Goal: Information Seeking & Learning: Learn about a topic

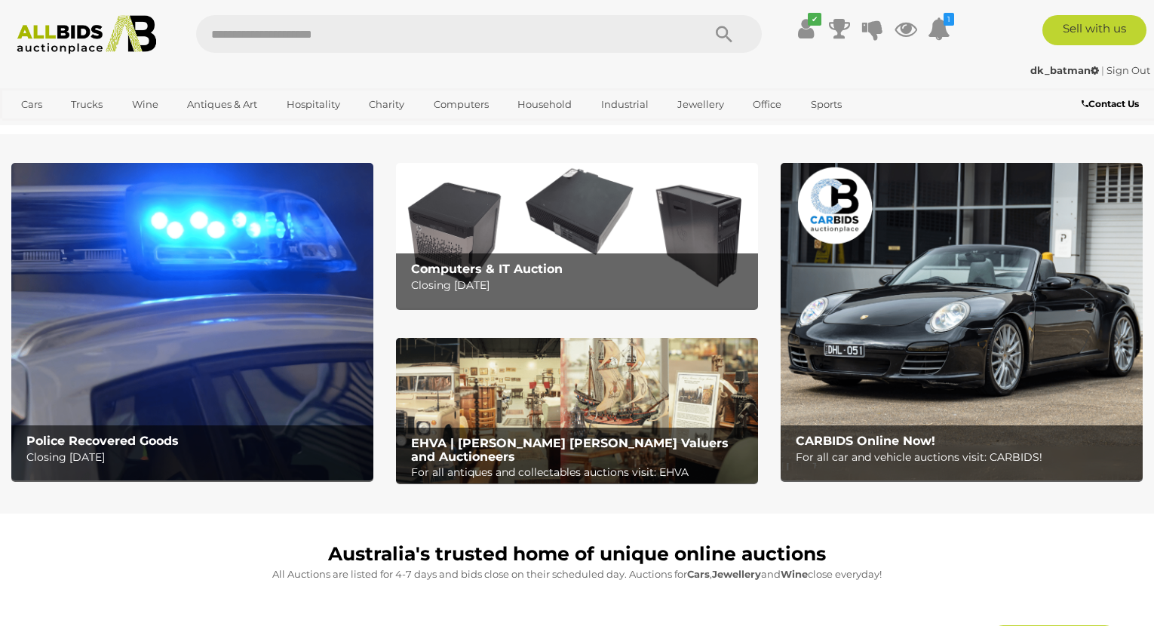
click at [546, 279] on p "Closing Tuesday 16th September" at bounding box center [580, 285] width 339 height 19
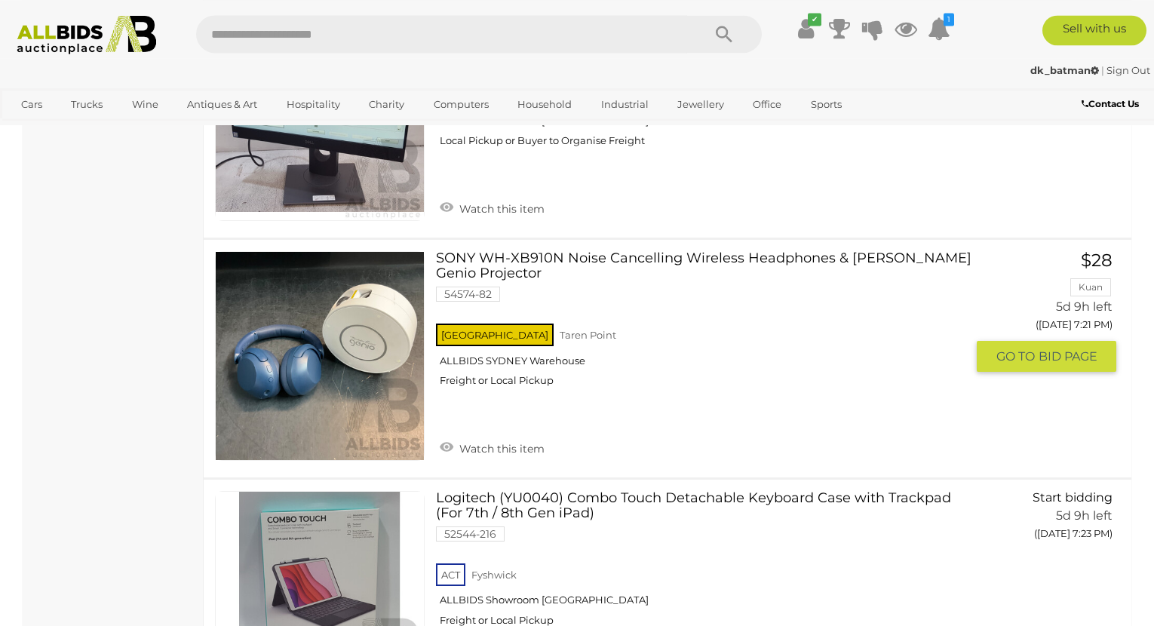
scroll to position [3538, 0]
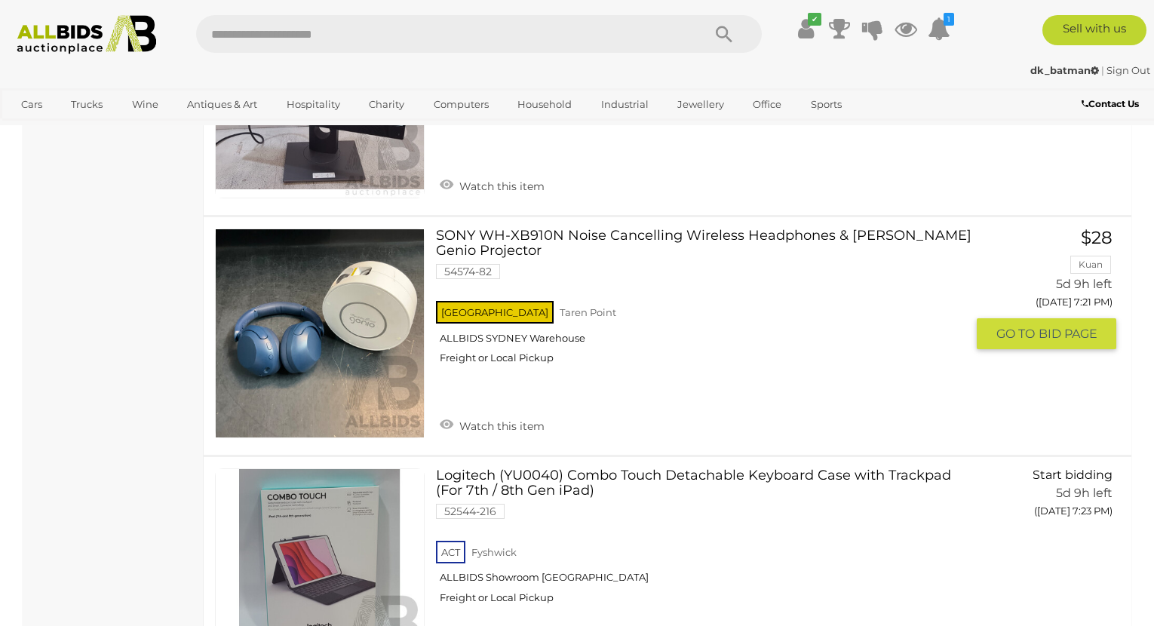
click at [657, 234] on link "SONY WH-XB910N Noise Cancelling Wireless Headphones & Mirabella Genio Projector…" at bounding box center [706, 301] width 519 height 147
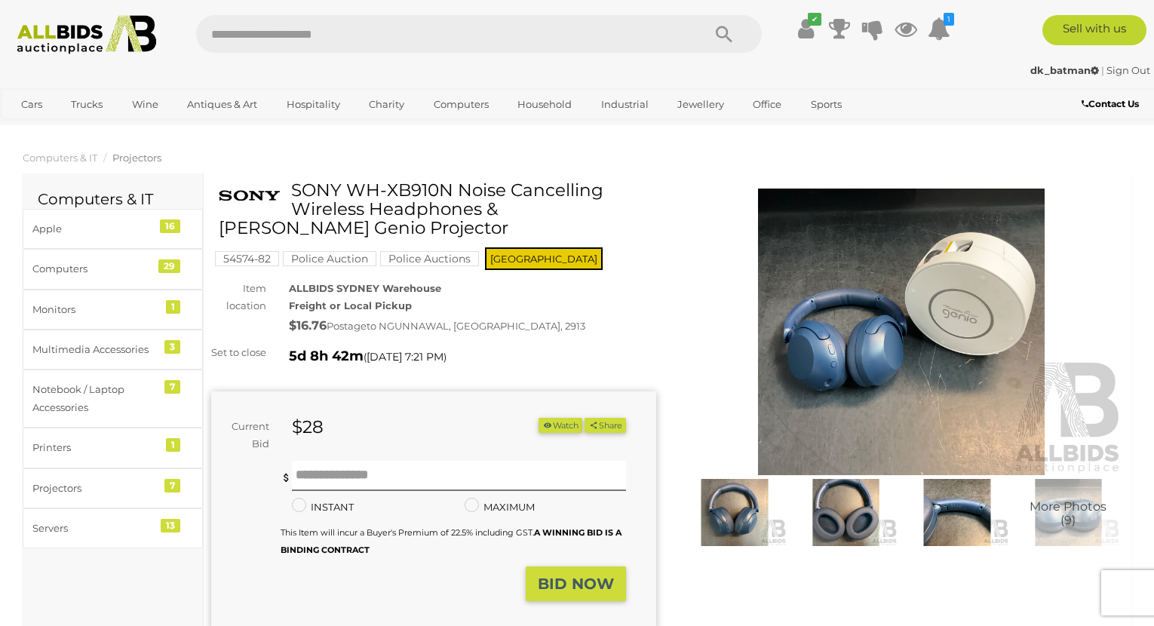
click at [915, 332] on img at bounding box center [901, 332] width 445 height 287
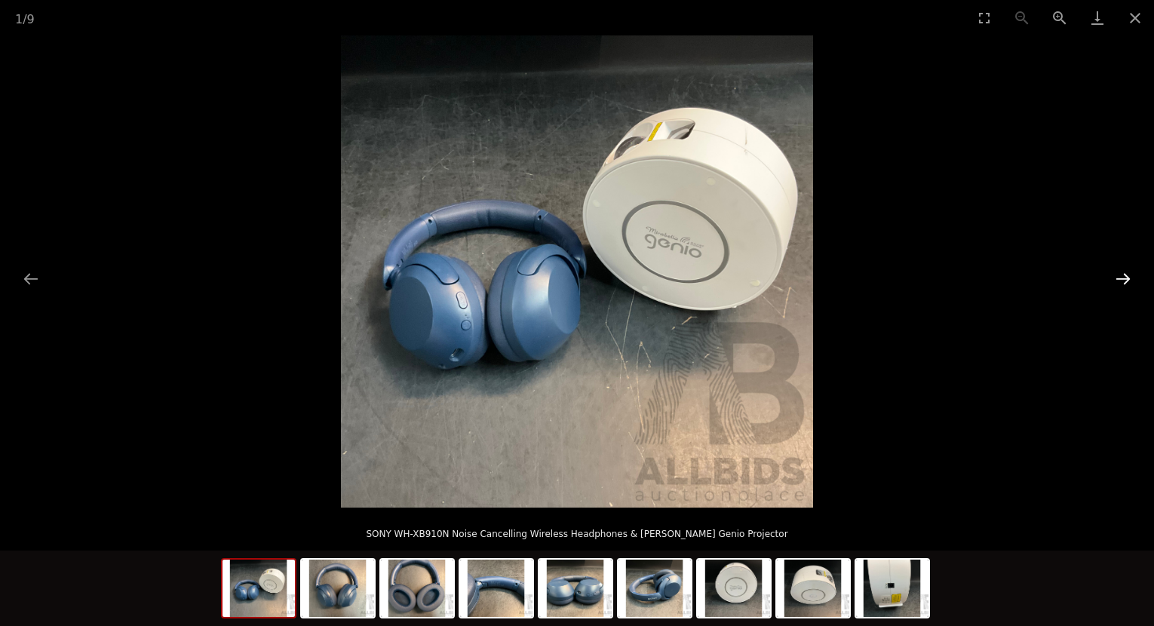
click at [1117, 273] on button "Next slide" at bounding box center [1123, 278] width 32 height 29
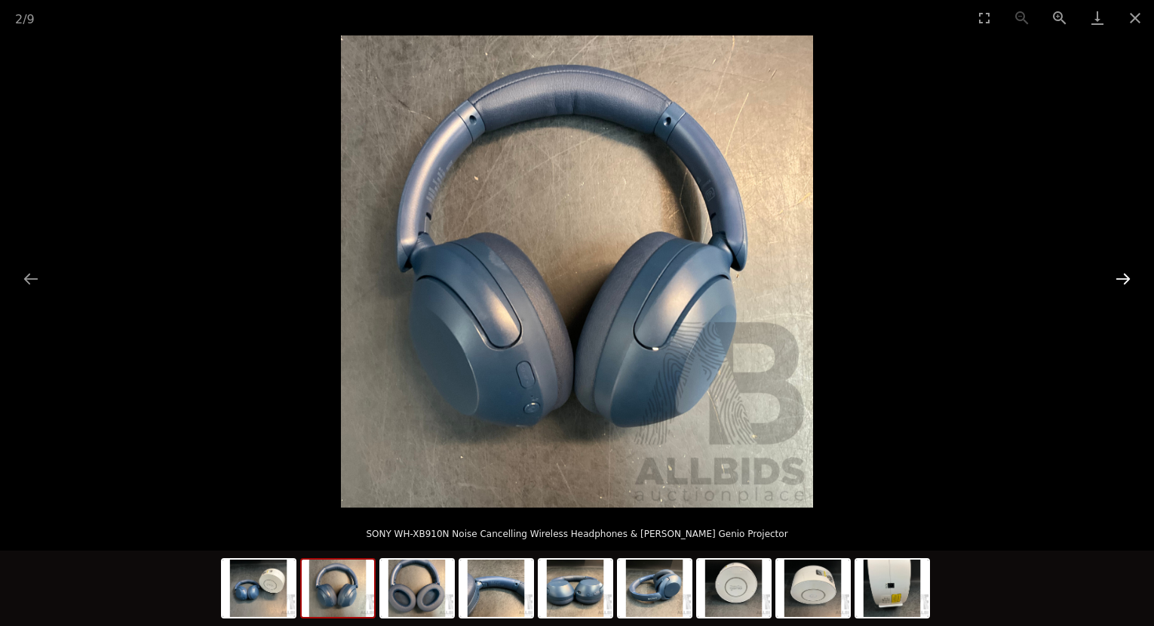
click at [1117, 273] on button "Next slide" at bounding box center [1123, 278] width 32 height 29
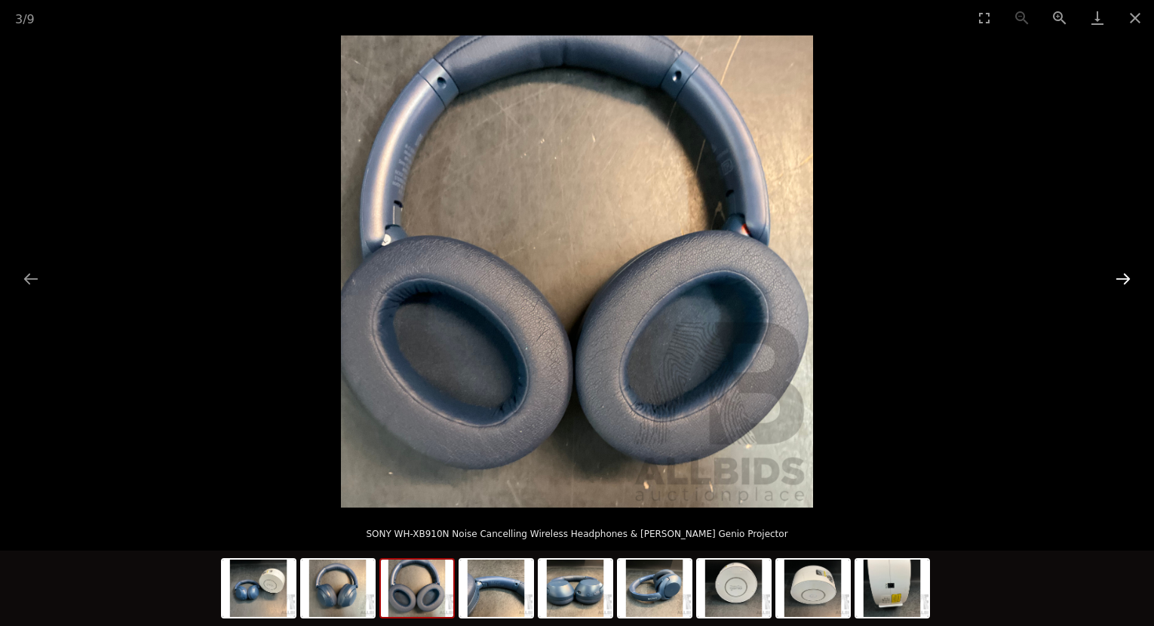
click at [1117, 273] on button "Next slide" at bounding box center [1123, 278] width 32 height 29
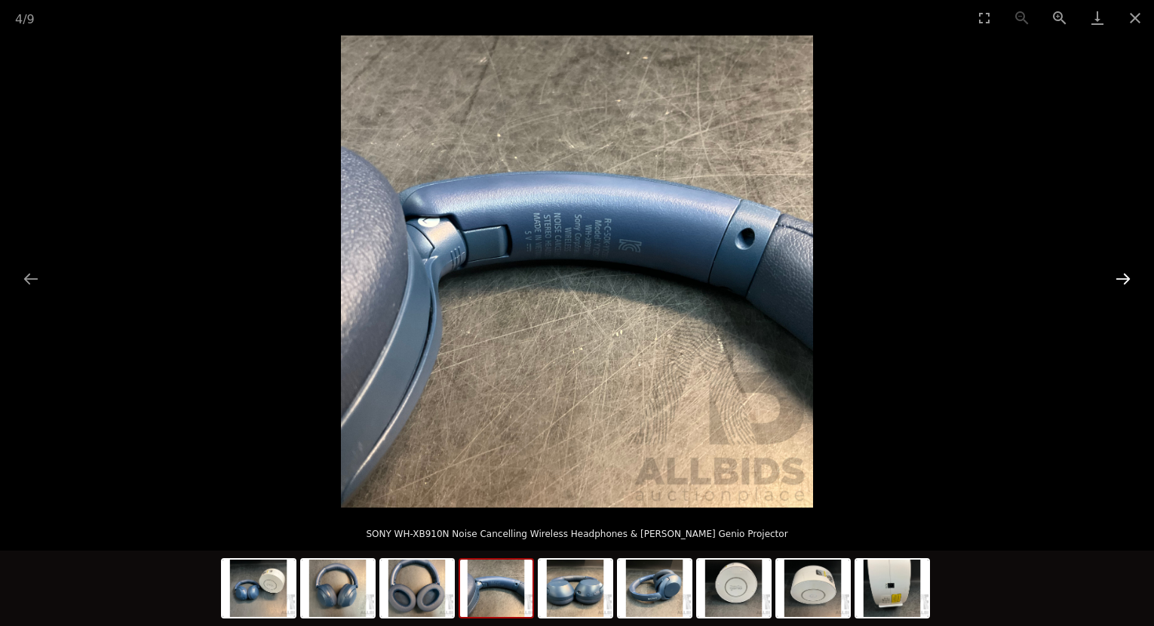
click at [1117, 273] on button "Next slide" at bounding box center [1123, 278] width 32 height 29
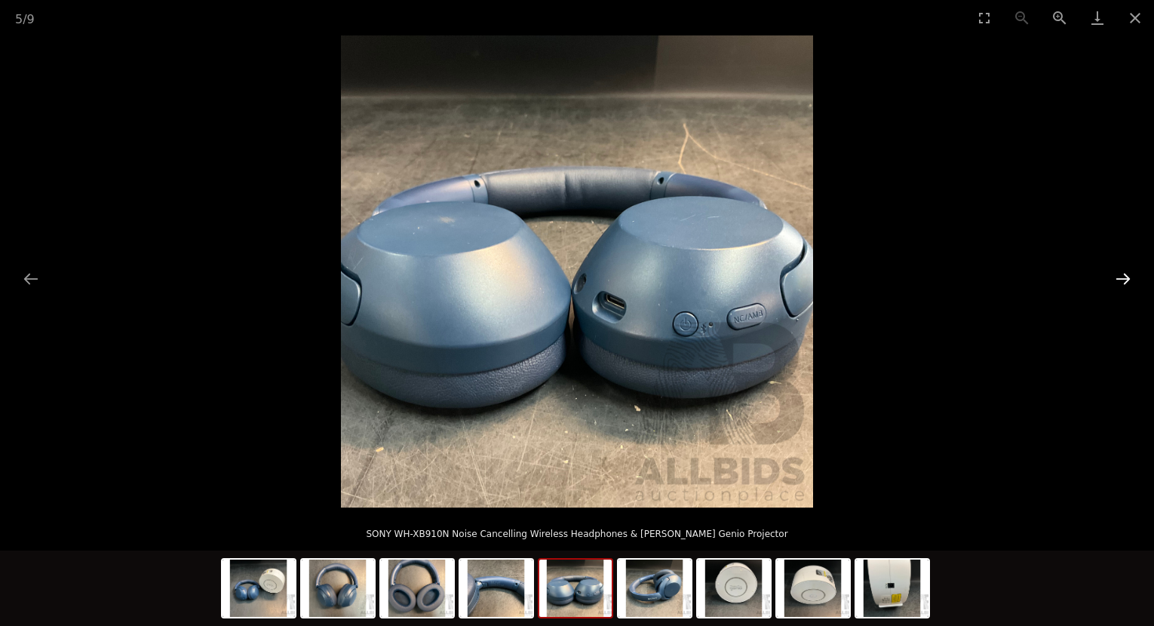
click at [1117, 273] on button "Next slide" at bounding box center [1123, 278] width 32 height 29
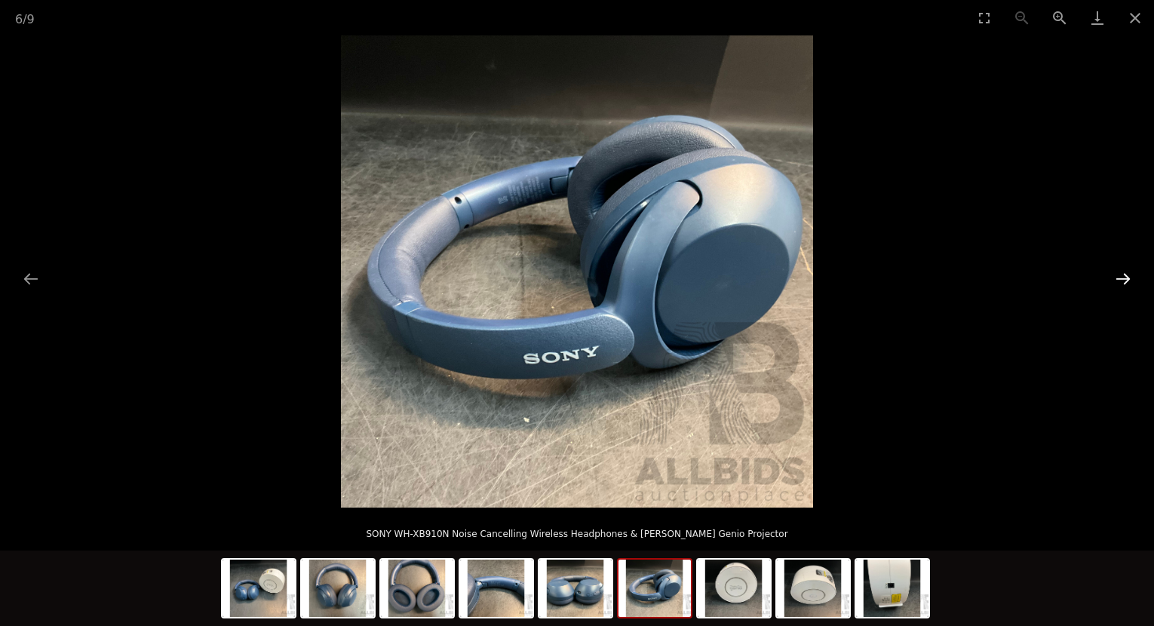
click at [1117, 273] on button "Next slide" at bounding box center [1123, 278] width 32 height 29
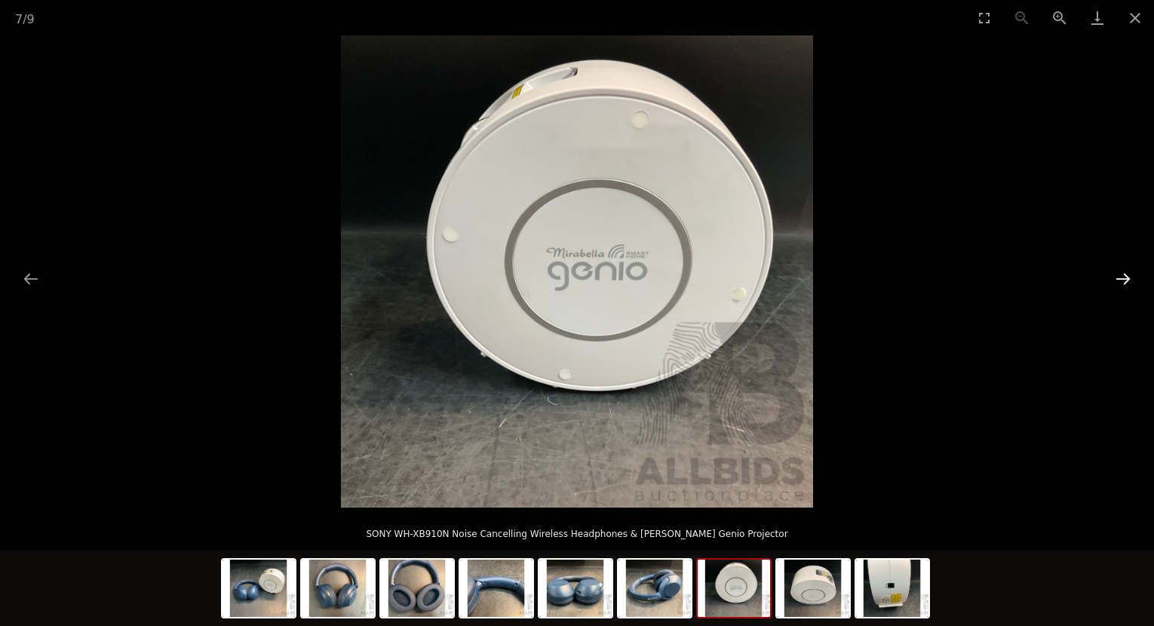
click at [1117, 273] on button "Next slide" at bounding box center [1123, 278] width 32 height 29
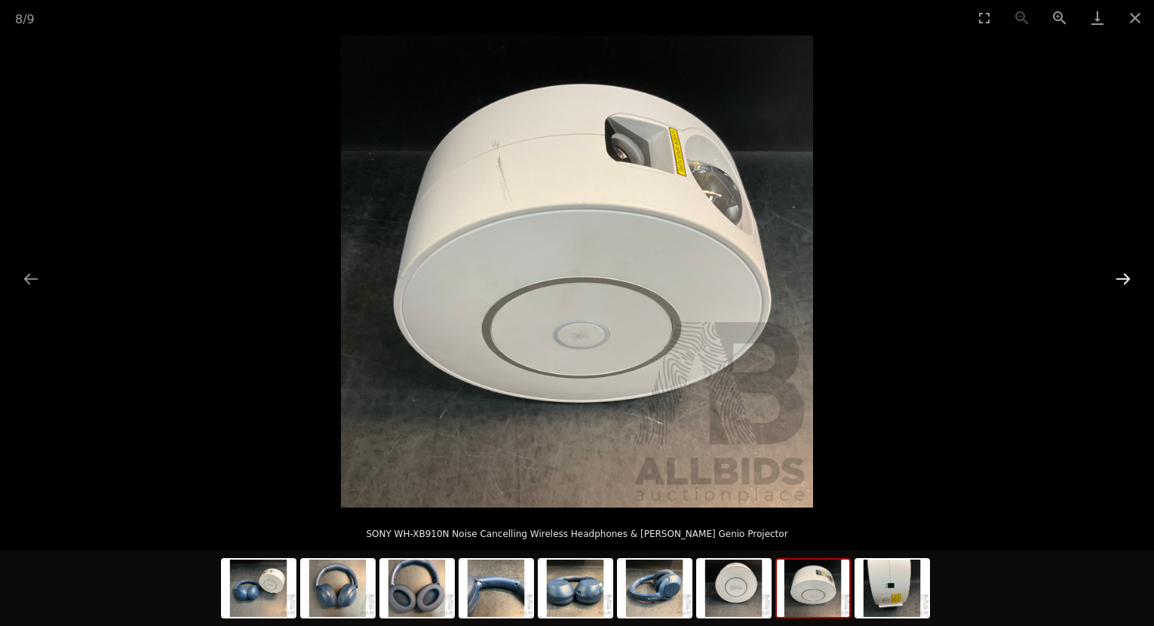
click at [1117, 273] on button "Next slide" at bounding box center [1123, 278] width 32 height 29
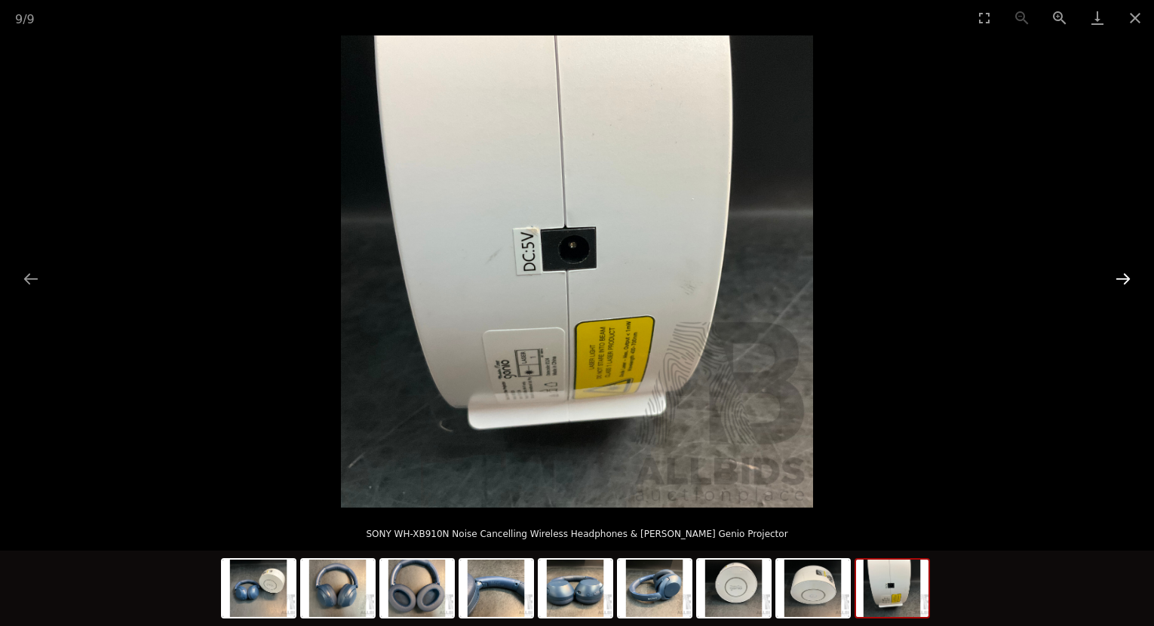
click at [1117, 273] on button "Next slide" at bounding box center [1123, 278] width 32 height 29
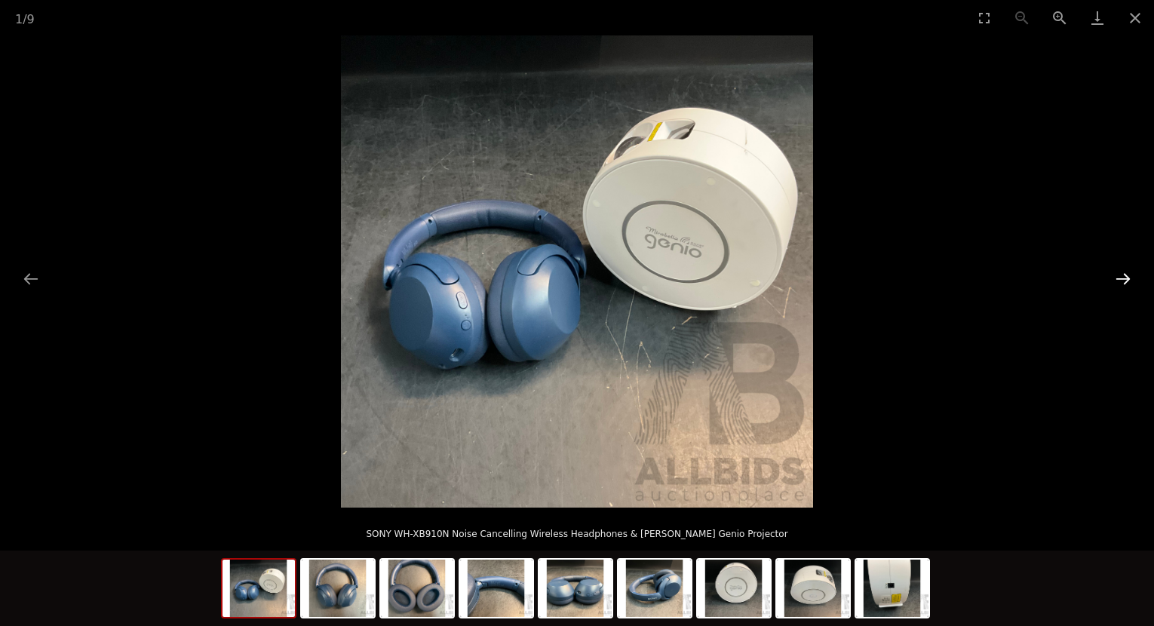
click at [1117, 273] on button "Next slide" at bounding box center [1123, 278] width 32 height 29
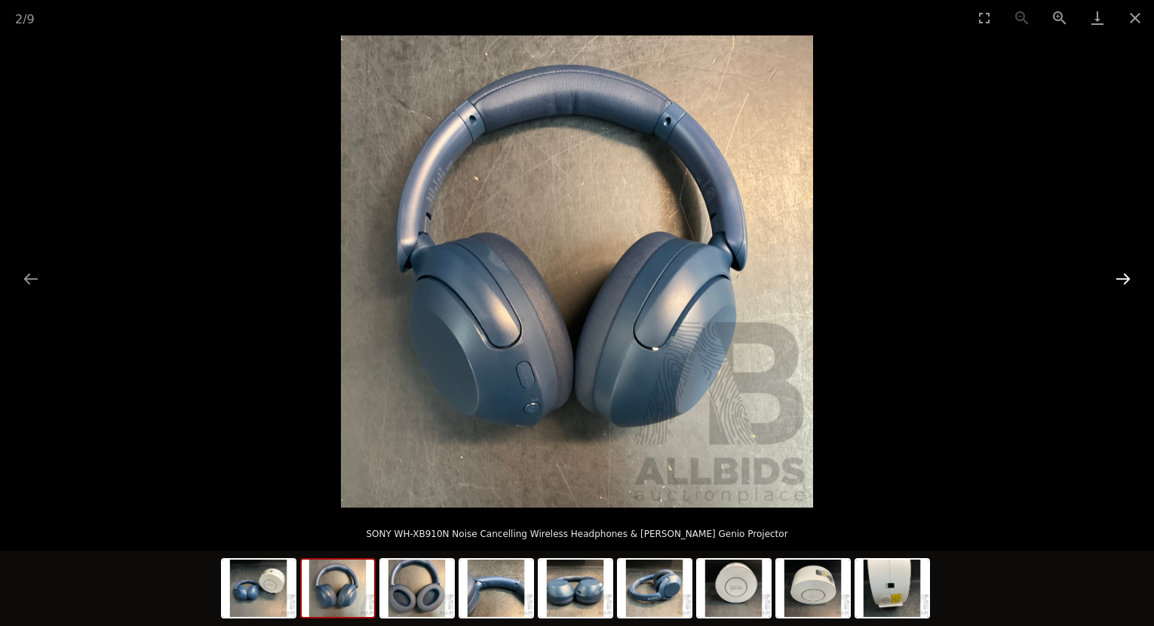
click at [1117, 273] on button "Next slide" at bounding box center [1123, 278] width 32 height 29
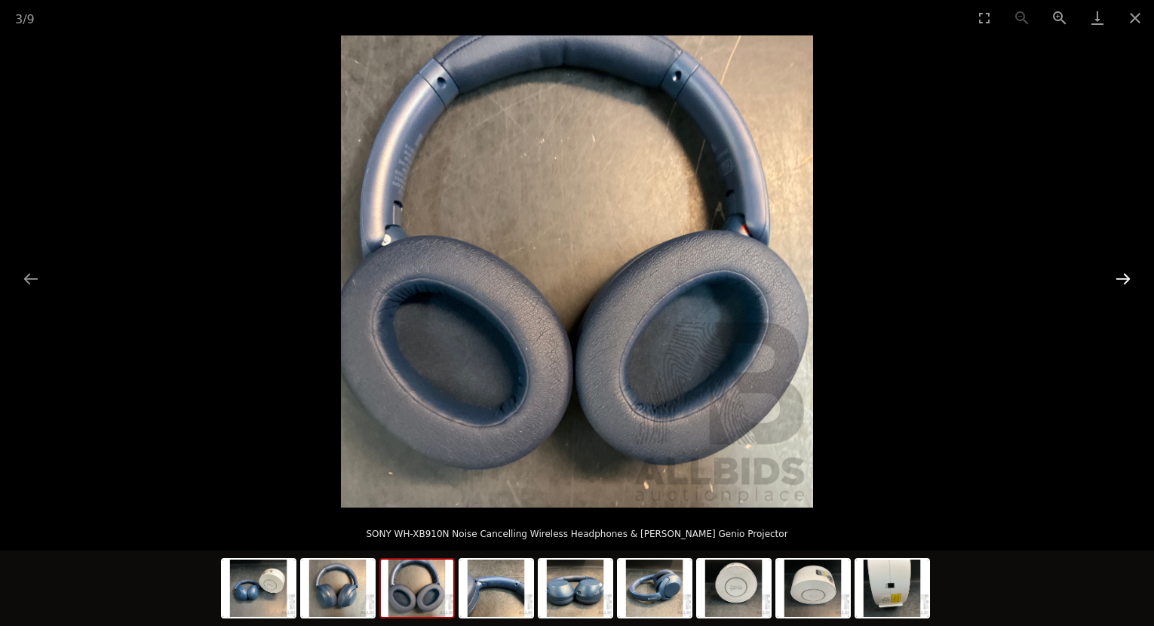
click at [1117, 273] on button "Next slide" at bounding box center [1123, 278] width 32 height 29
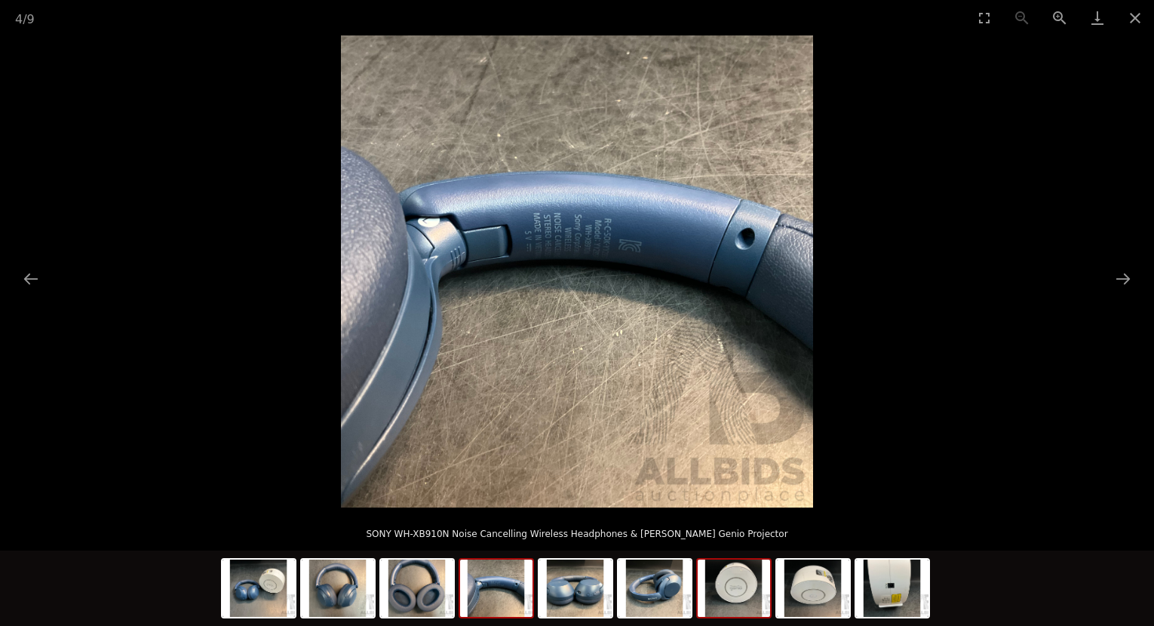
click at [743, 607] on img at bounding box center [733, 587] width 72 height 57
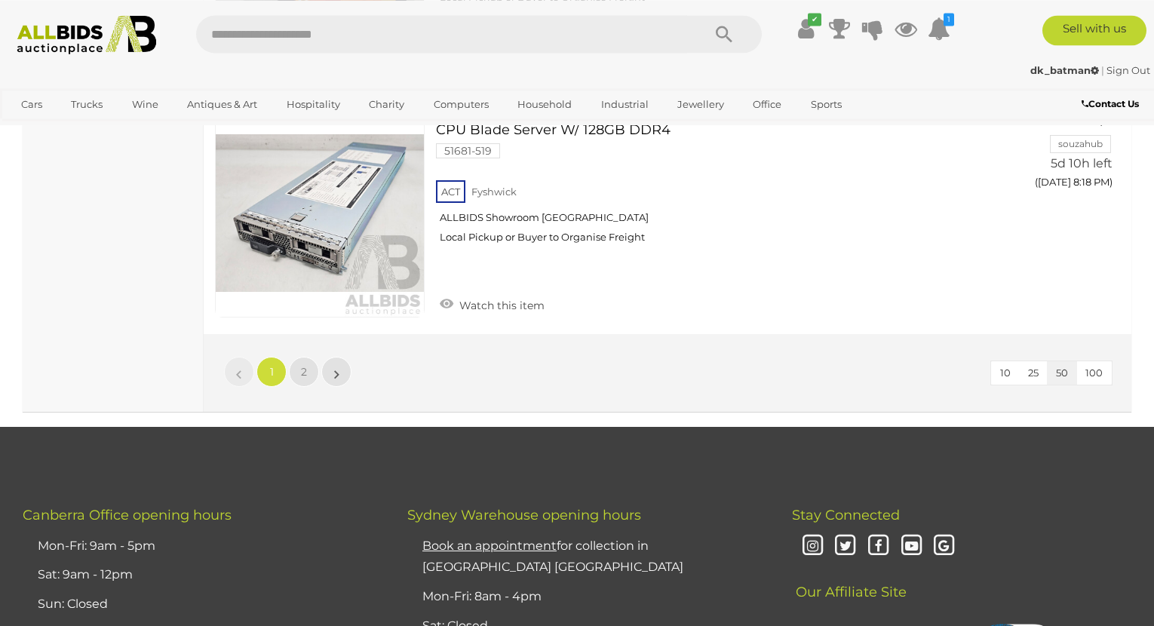
scroll to position [11983, 0]
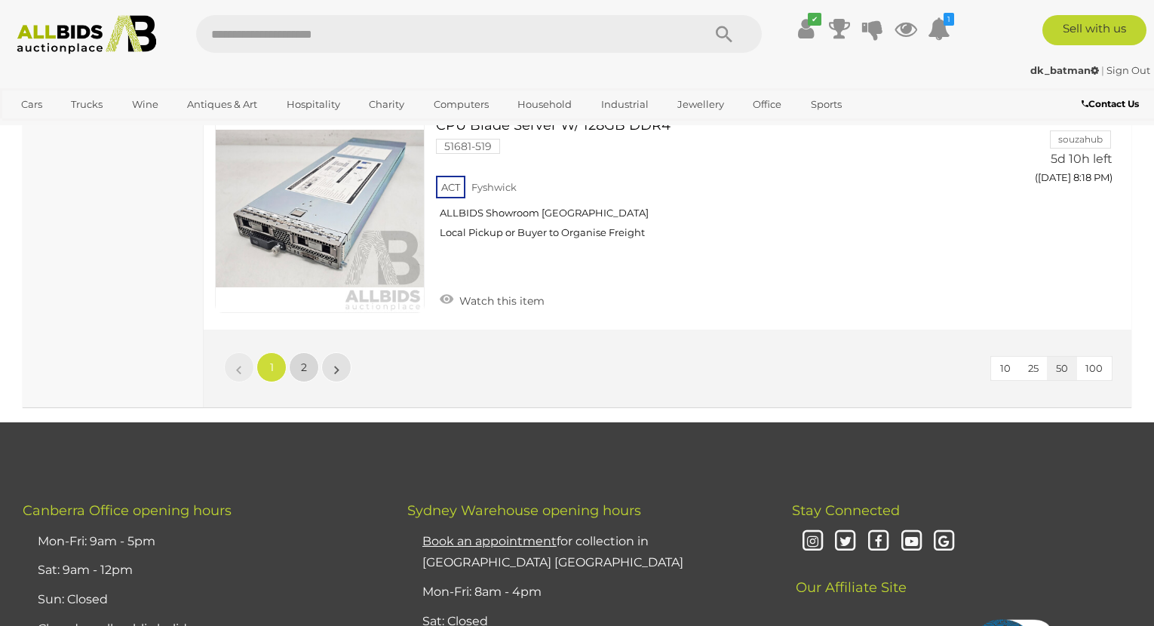
click at [302, 369] on span "2" at bounding box center [304, 367] width 6 height 14
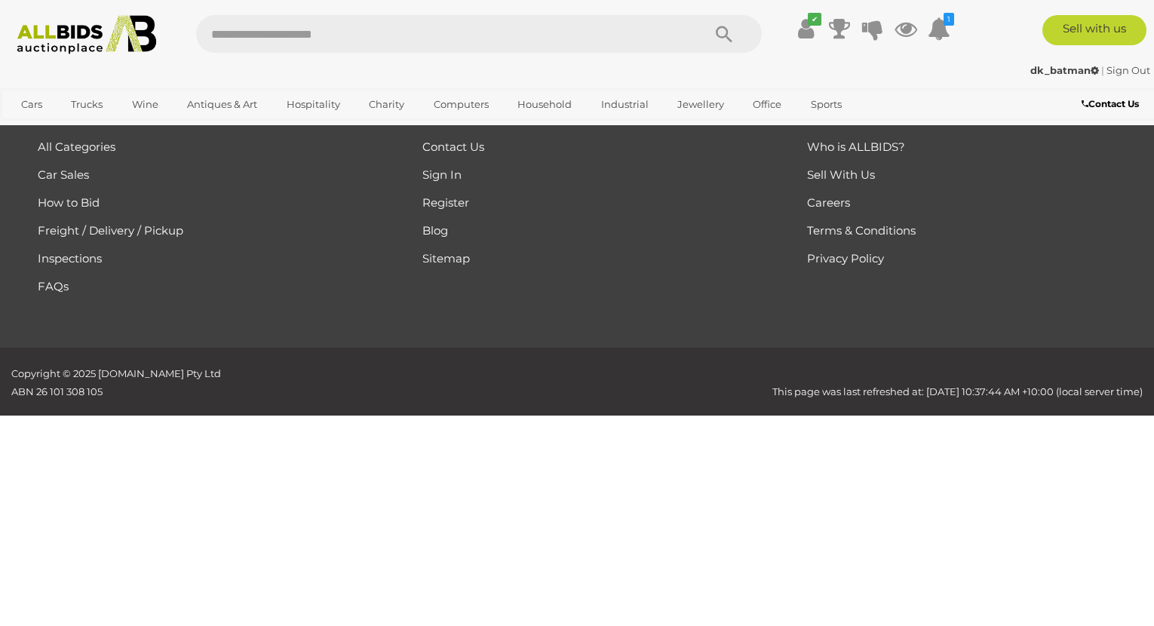
scroll to position [253, 0]
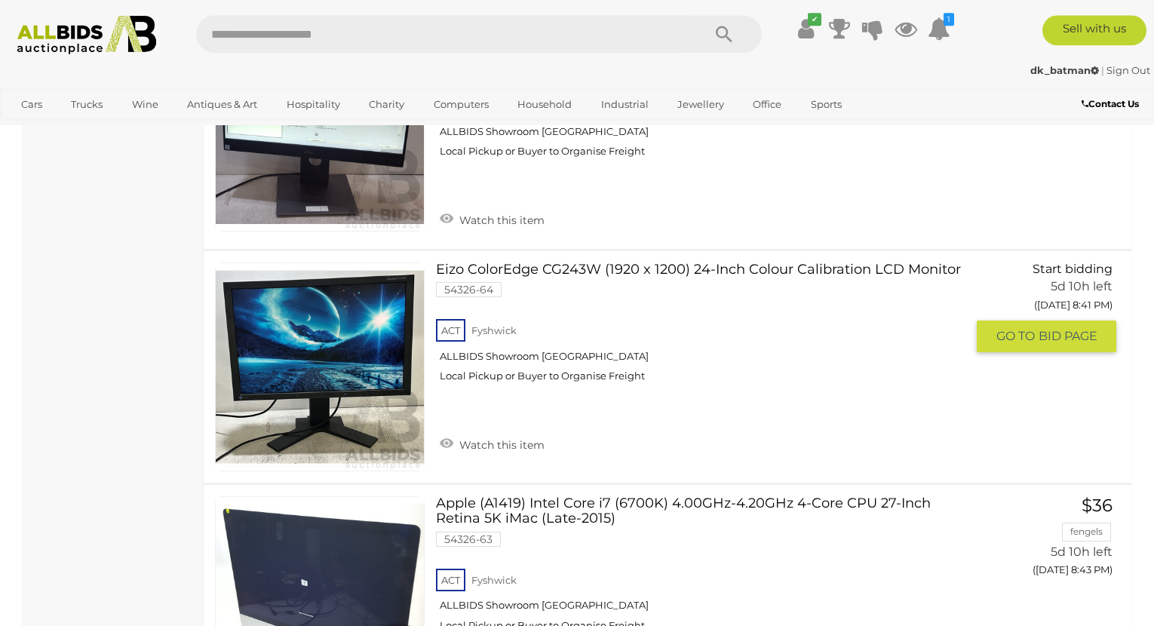
scroll to position [3022, 0]
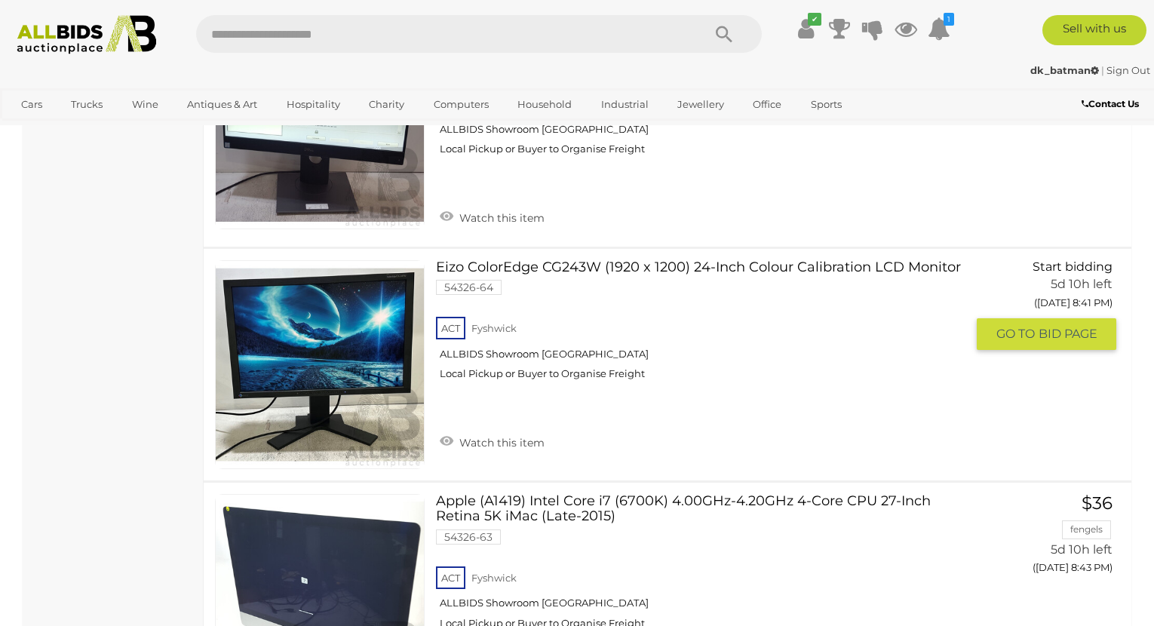
click at [576, 267] on link "Eizo ColorEdge CG243W (1920 x 1200) 24-Inch Colour Calibration LCD Monitor 5432…" at bounding box center [706, 326] width 519 height 132
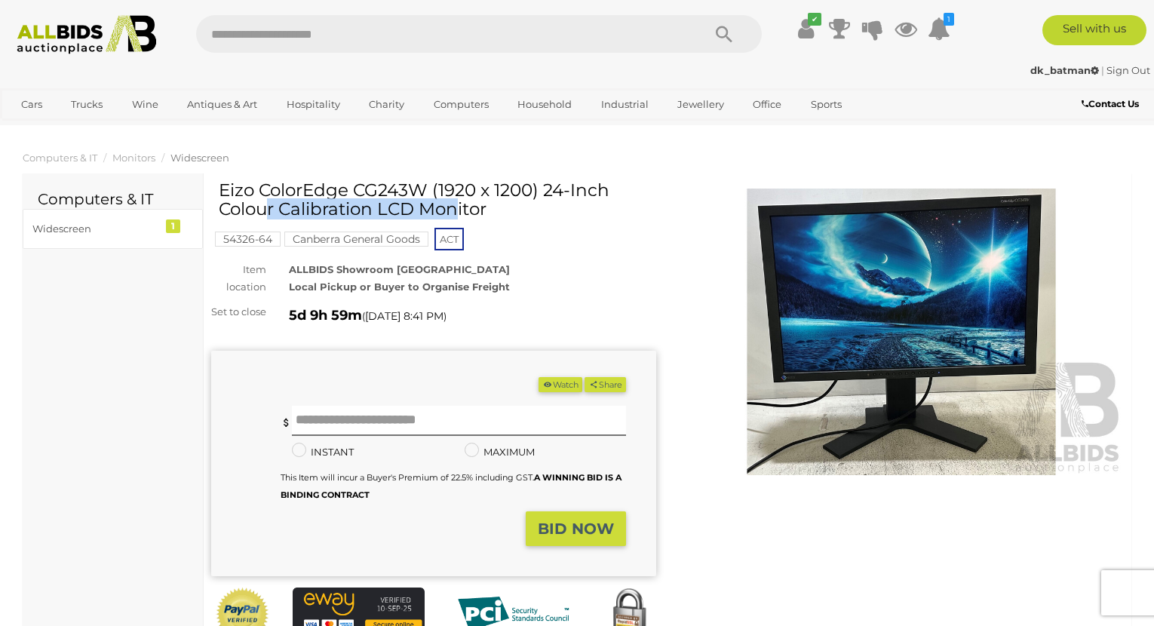
drag, startPoint x: 220, startPoint y: 188, endPoint x: 429, endPoint y: 191, distance: 208.9
click at [429, 191] on h1 "Eizo ColorEdge CG243W (1920 x 1200) 24-Inch Colour Calibration LCD Monitor" at bounding box center [436, 200] width 434 height 38
copy h1 "Eizo ColorEdge CG243W"
click at [921, 316] on img at bounding box center [901, 332] width 445 height 287
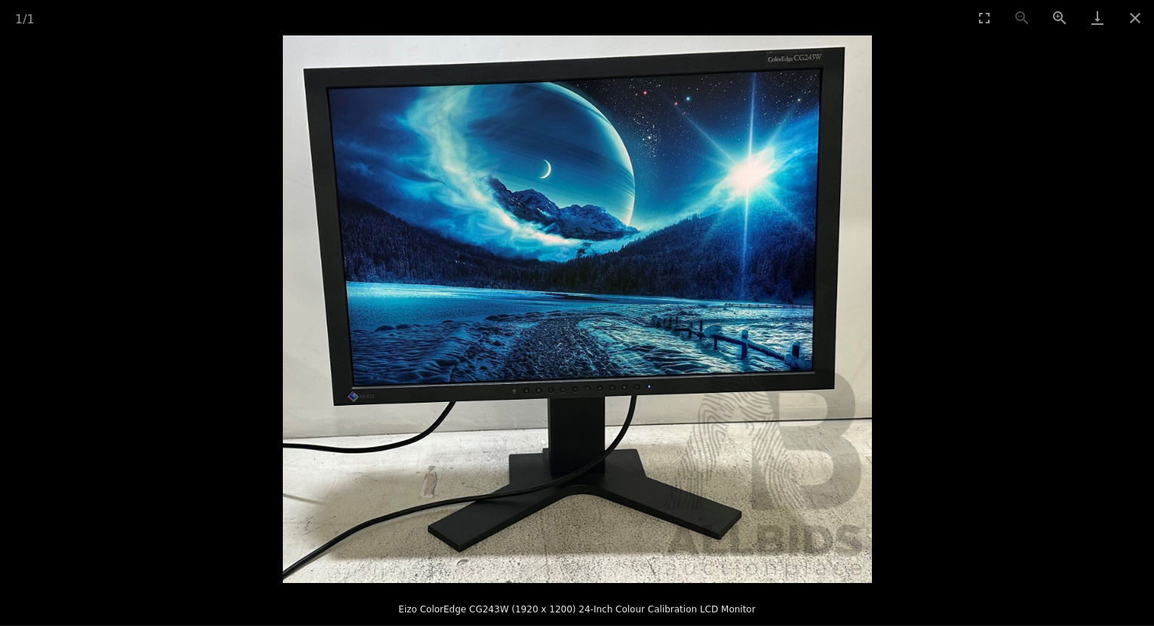
scroll to position [77, 0]
click at [840, 268] on img at bounding box center [577, 308] width 589 height 547
click at [913, 295] on picture at bounding box center [577, 308] width 1154 height 547
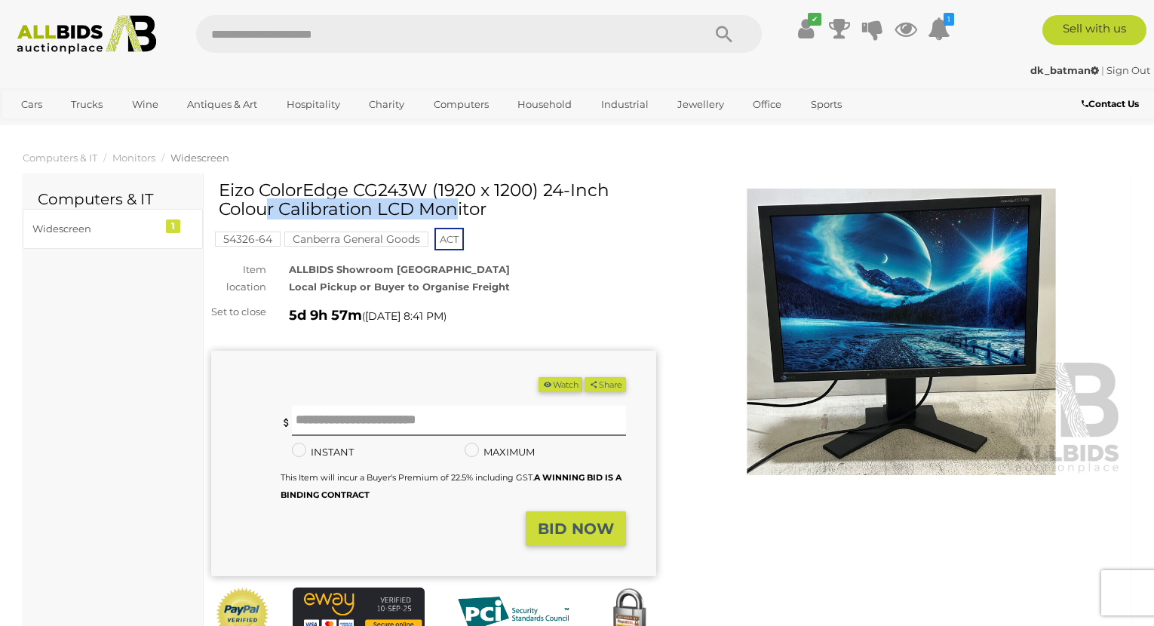
click at [943, 315] on img at bounding box center [901, 332] width 445 height 287
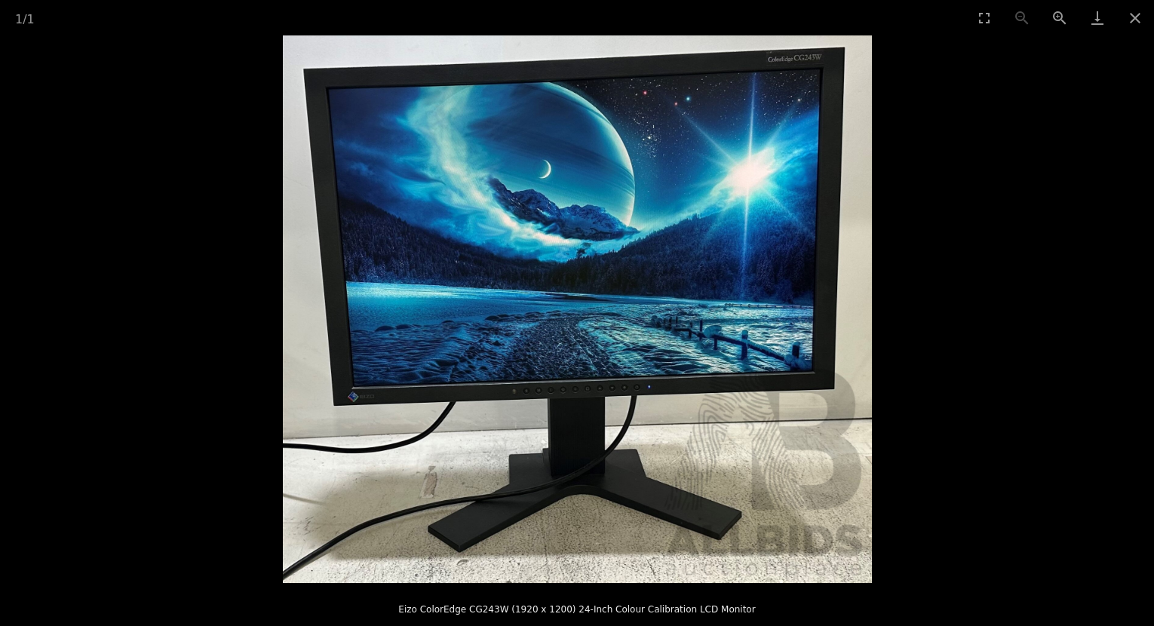
click at [943, 315] on picture at bounding box center [577, 308] width 1154 height 547
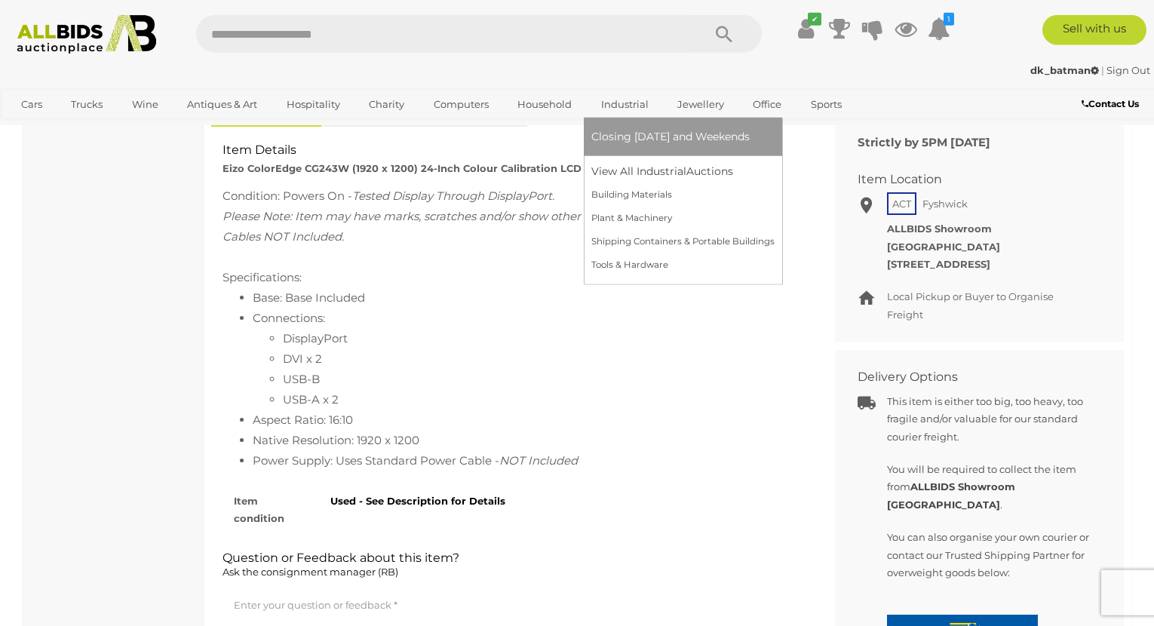
scroll to position [615, 0]
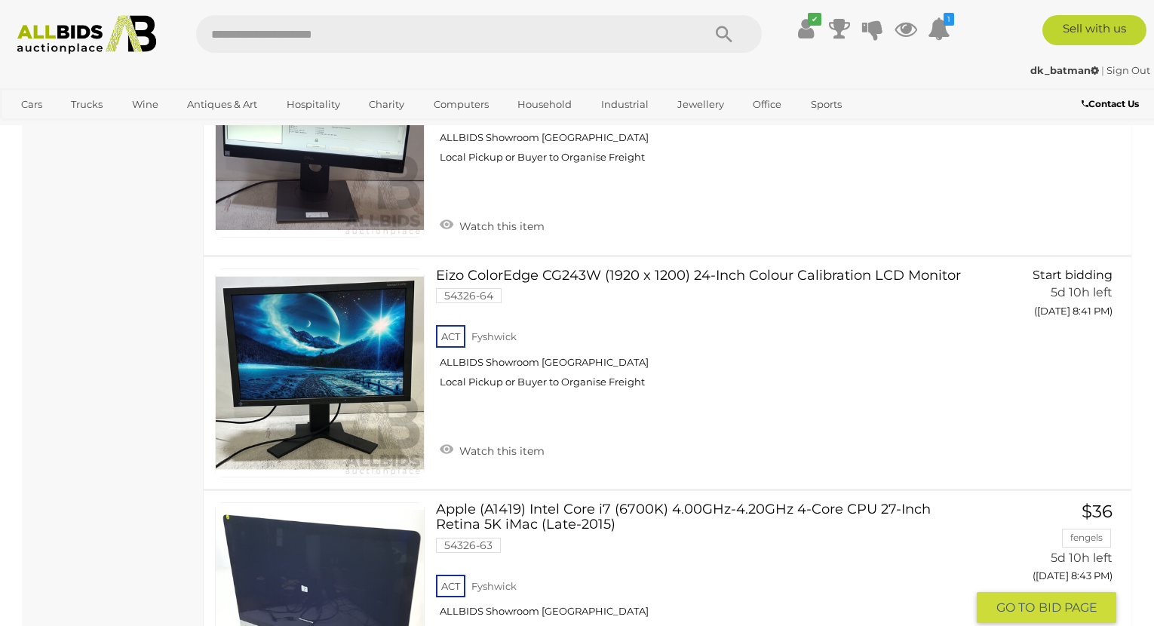
scroll to position [2962, 0]
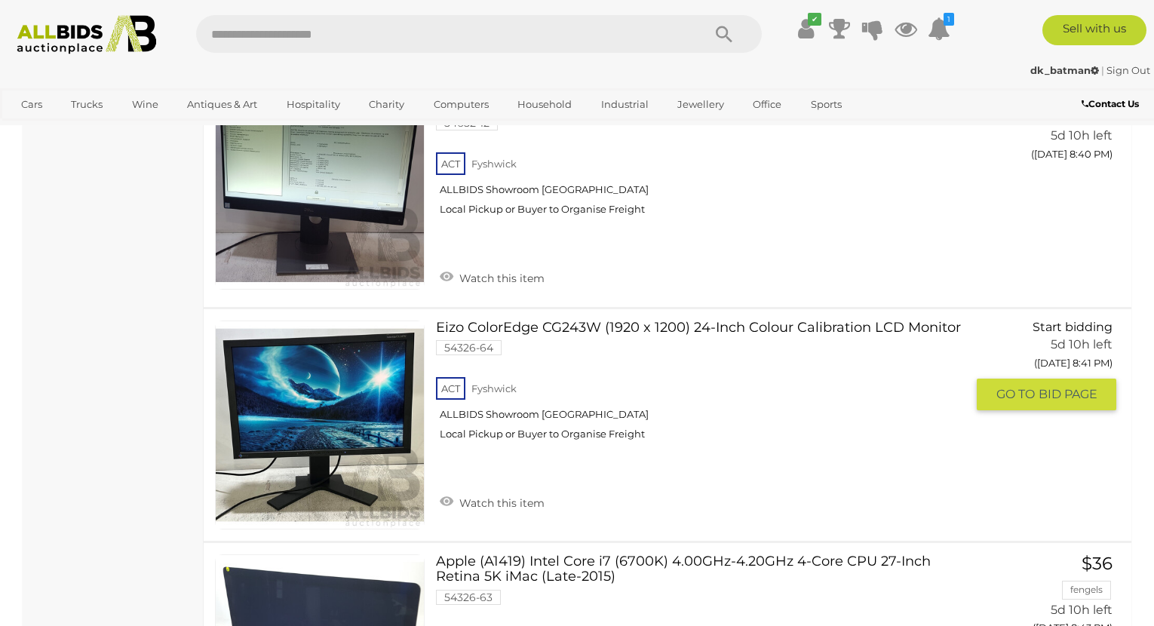
click at [635, 320] on h3 "Eizo ColorEdge CG243W (1920 x 1200) 24-Inch Colour Calibration LCD Monitor" at bounding box center [706, 329] width 541 height 19
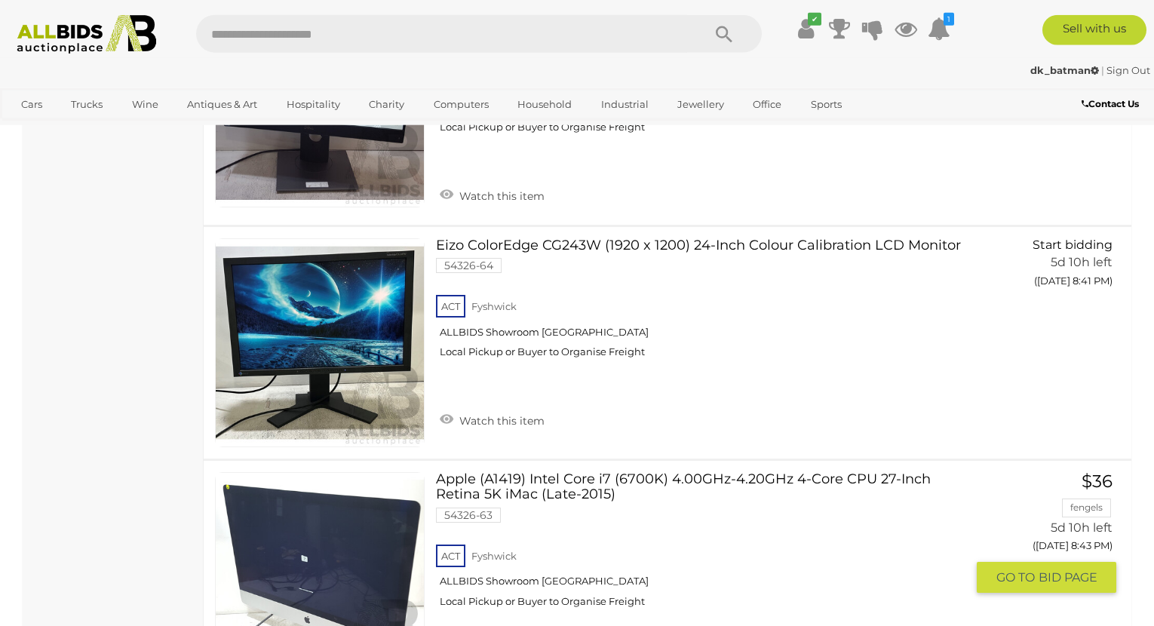
scroll to position [3039, 0]
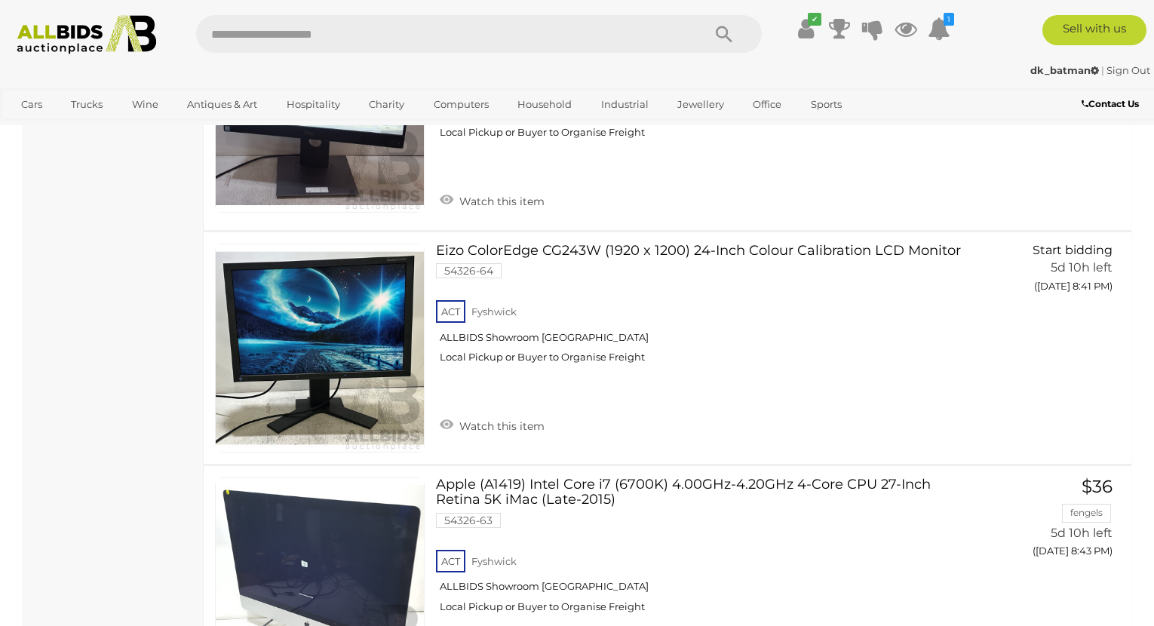
click at [412, 32] on input "text" at bounding box center [441, 34] width 491 height 38
type input "****"
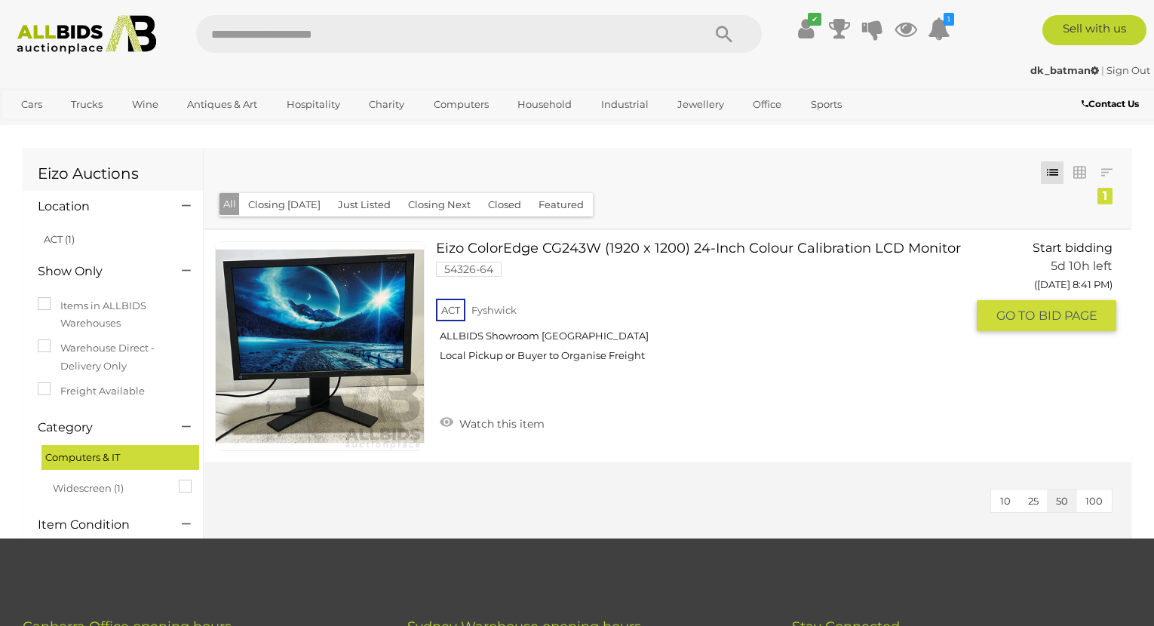
click at [647, 244] on link "Eizo ColorEdge CG243W (1920 x 1200) 24-Inch Colour Calibration LCD Monitor 5432…" at bounding box center [706, 307] width 519 height 132
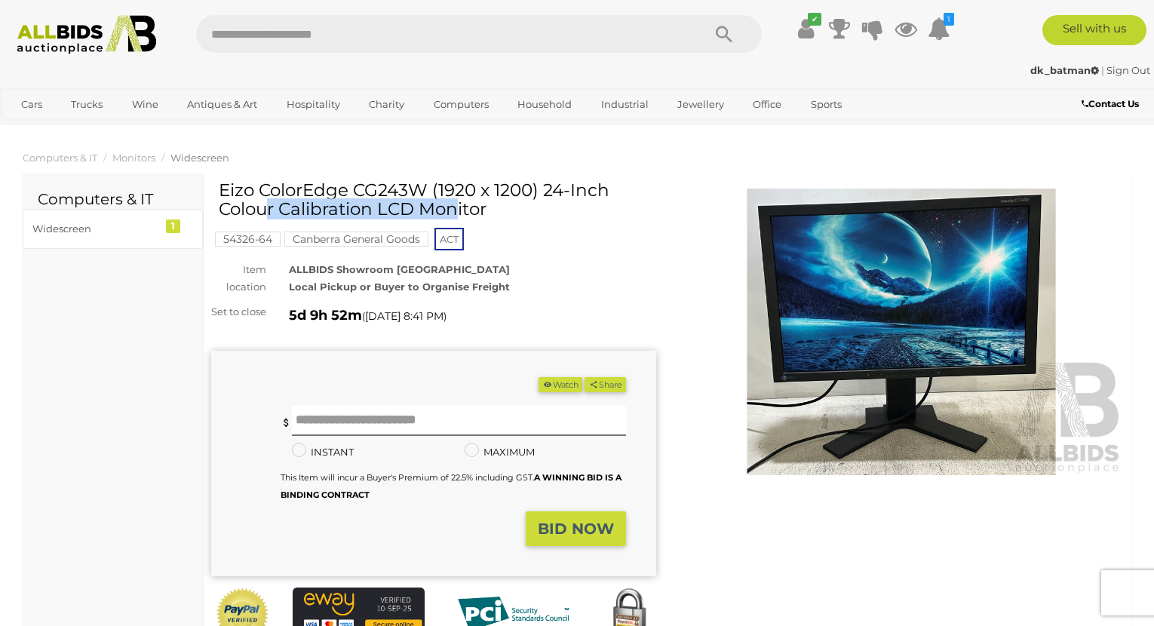
drag, startPoint x: 431, startPoint y: 187, endPoint x: 222, endPoint y: 192, distance: 208.9
click at [222, 192] on h1 "Eizo ColorEdge CG243W (1920 x 1200) 24-Inch Colour Calibration LCD Monitor" at bounding box center [436, 200] width 434 height 38
copy h1 "Eizo ColorEdge CG243W"
